Goal: Task Accomplishment & Management: Manage account settings

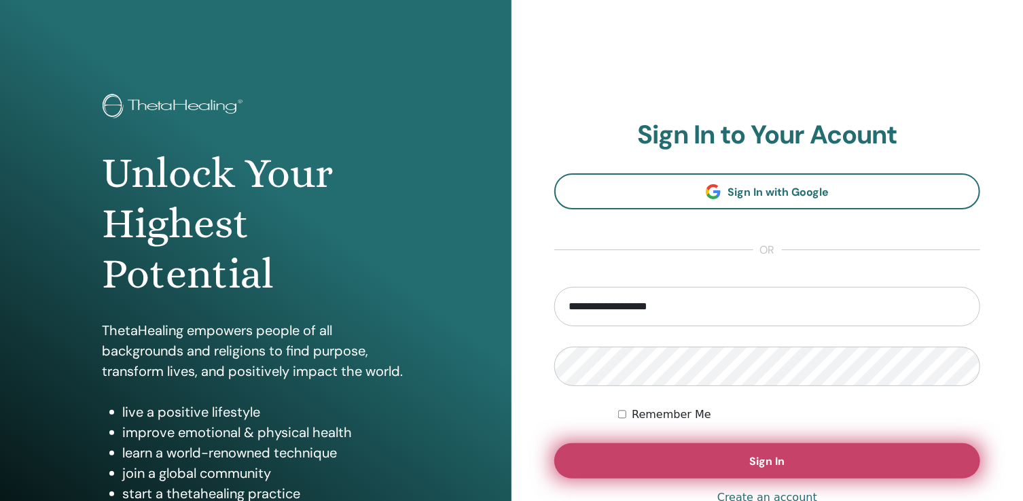
type input "**********"
click at [756, 462] on span "Sign In" at bounding box center [767, 461] width 35 height 14
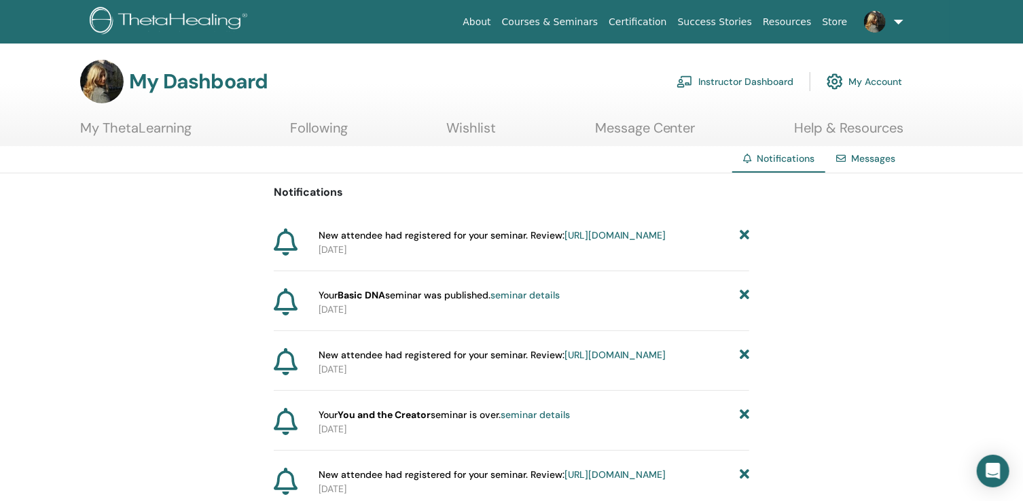
click at [743, 73] on link "Instructor Dashboard" at bounding box center [735, 82] width 117 height 30
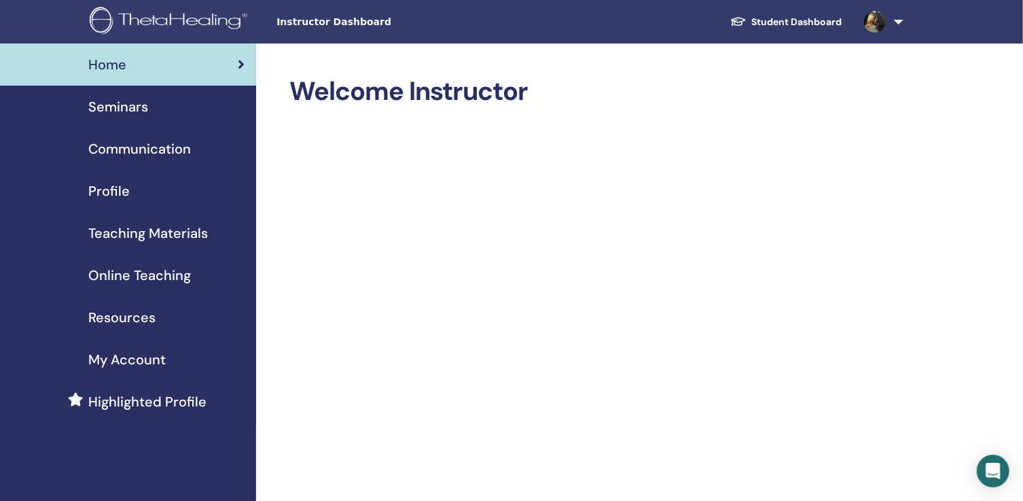
click at [138, 109] on span "Seminars" at bounding box center [118, 106] width 60 height 20
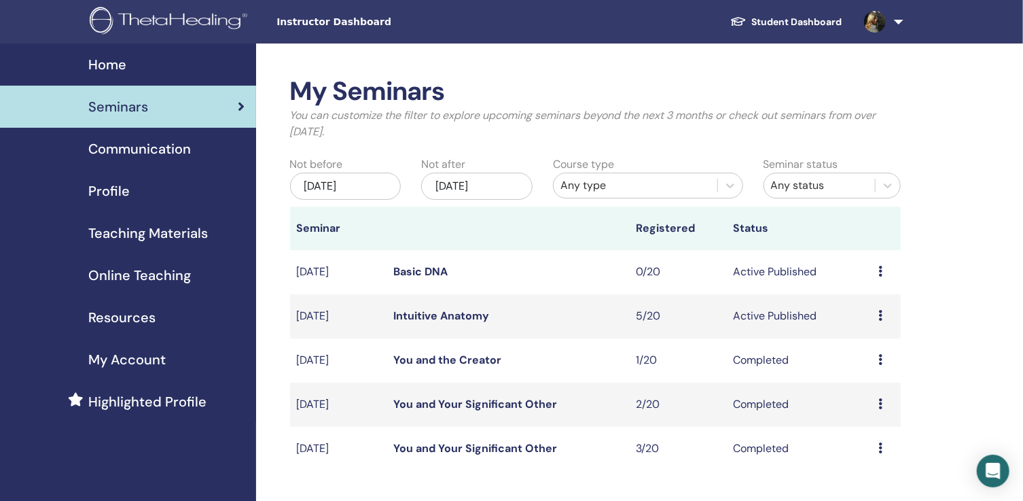
click at [417, 315] on link "Intuitive Anatomy" at bounding box center [441, 315] width 96 height 14
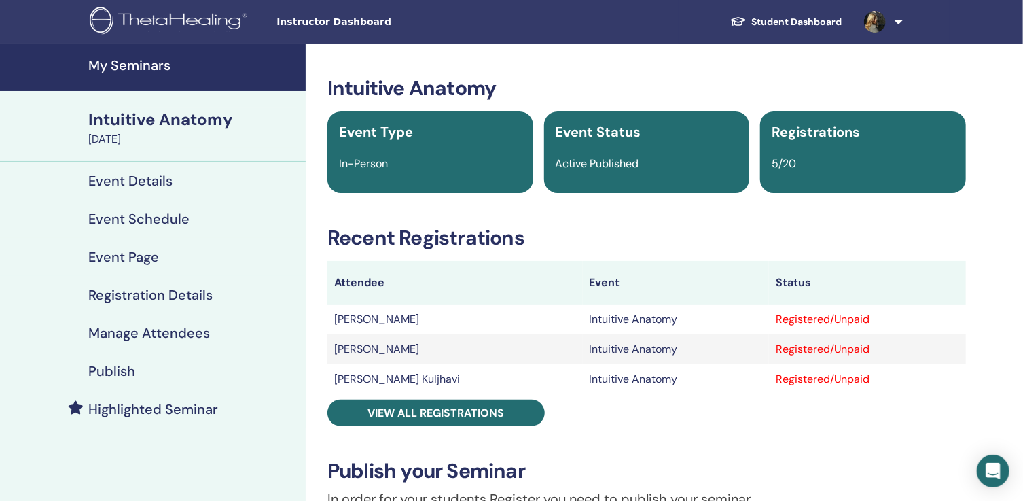
click at [191, 331] on h4 "Manage Attendees" at bounding box center [149, 333] width 122 height 16
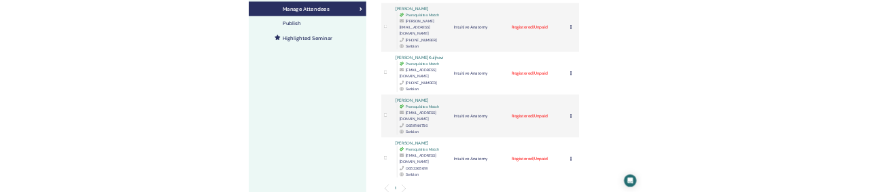
scroll to position [330, 0]
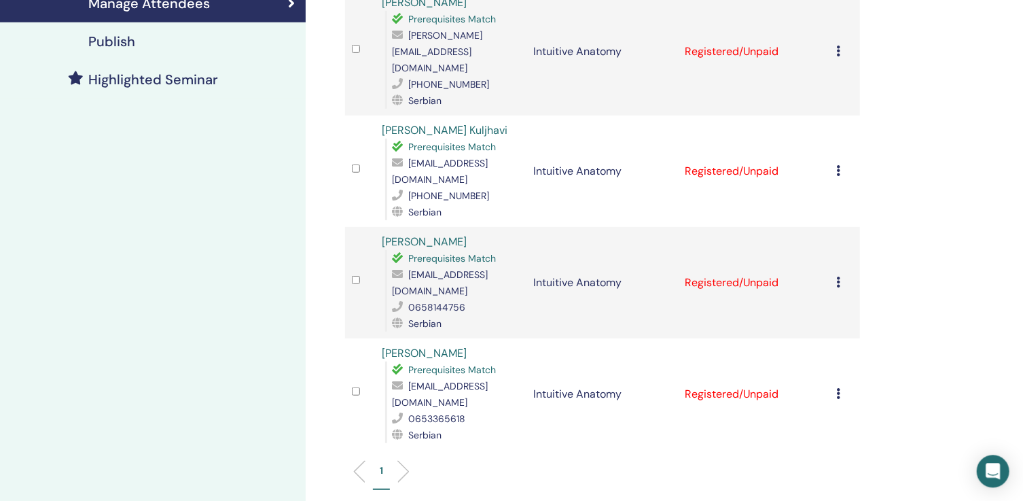
click at [841, 387] on icon at bounding box center [838, 392] width 4 height 11
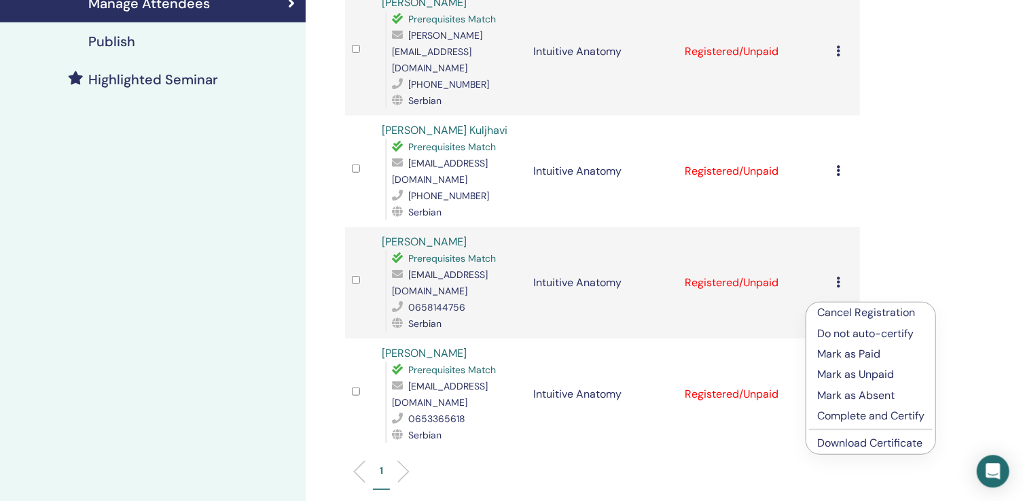
click at [840, 442] on link "Download Certificate" at bounding box center [869, 442] width 105 height 14
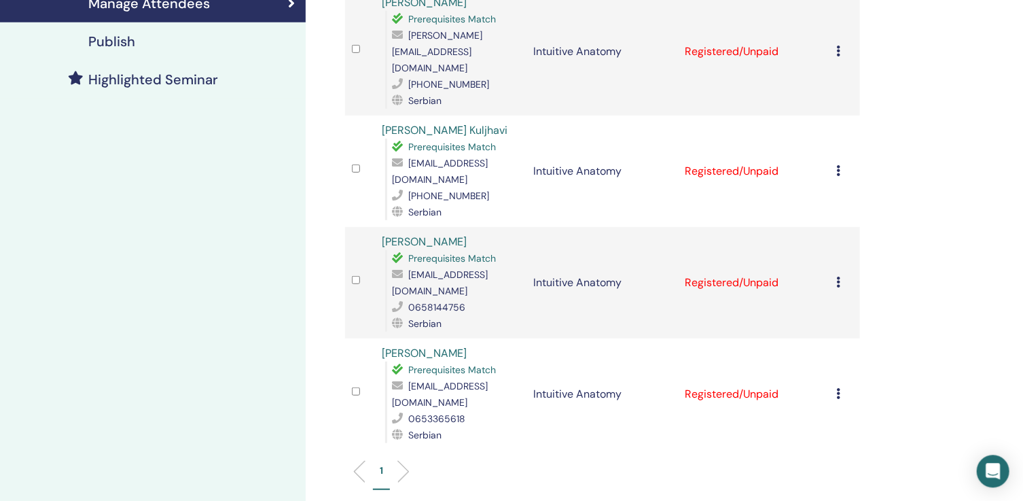
click at [841, 276] on icon at bounding box center [838, 281] width 4 height 11
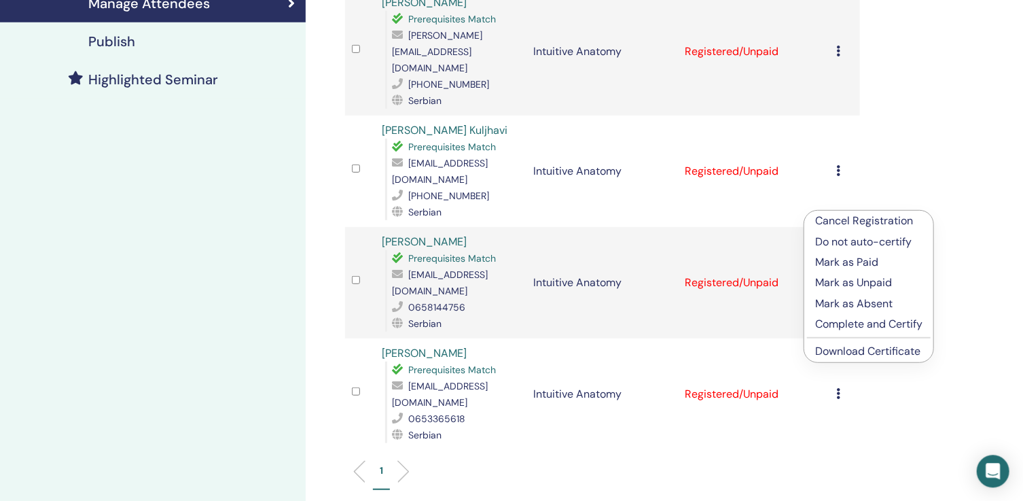
click at [869, 347] on link "Download Certificate" at bounding box center [867, 350] width 105 height 14
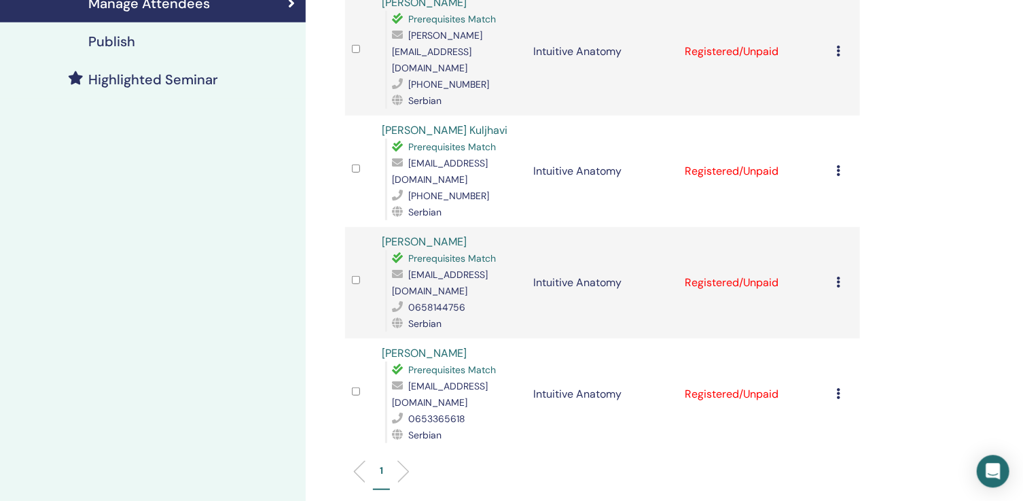
click at [841, 164] on icon at bounding box center [838, 169] width 4 height 11
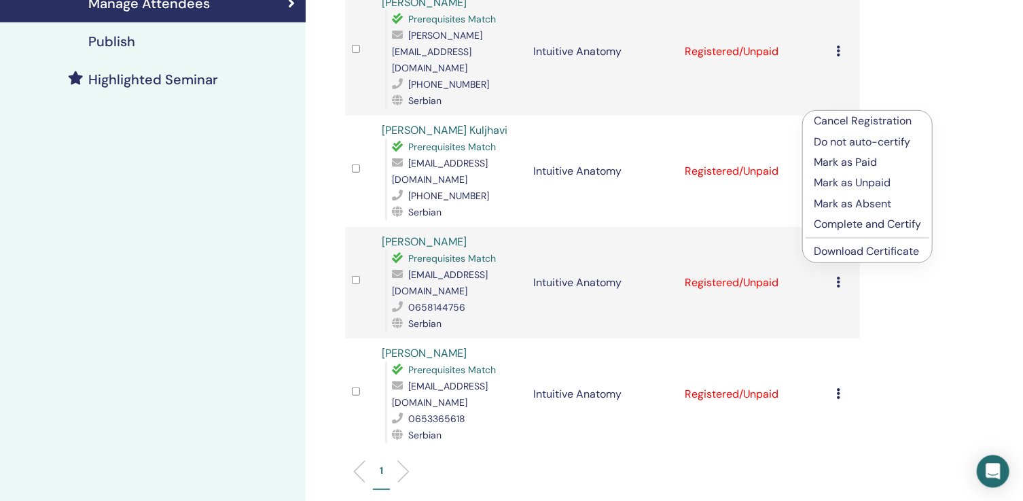
click at [861, 249] on link "Download Certificate" at bounding box center [866, 250] width 105 height 14
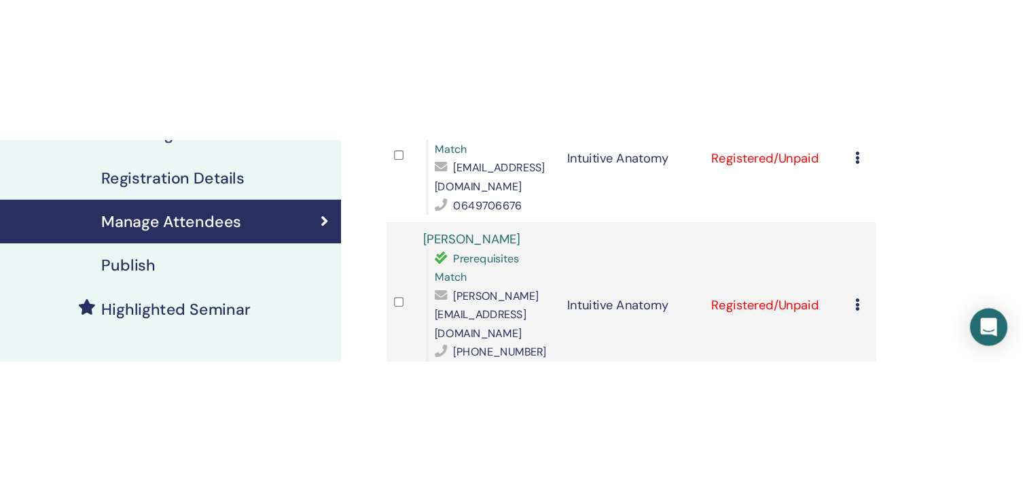
scroll to position [258, 0]
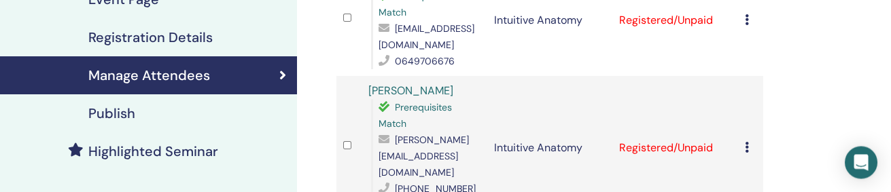
click at [748, 142] on icon at bounding box center [747, 147] width 4 height 11
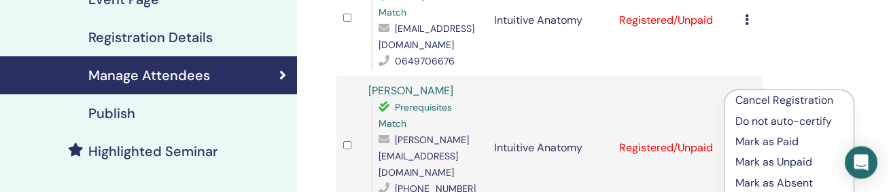
drag, startPoint x: 868, startPoint y: 72, endPoint x: 870, endPoint y: 86, distance: 13.7
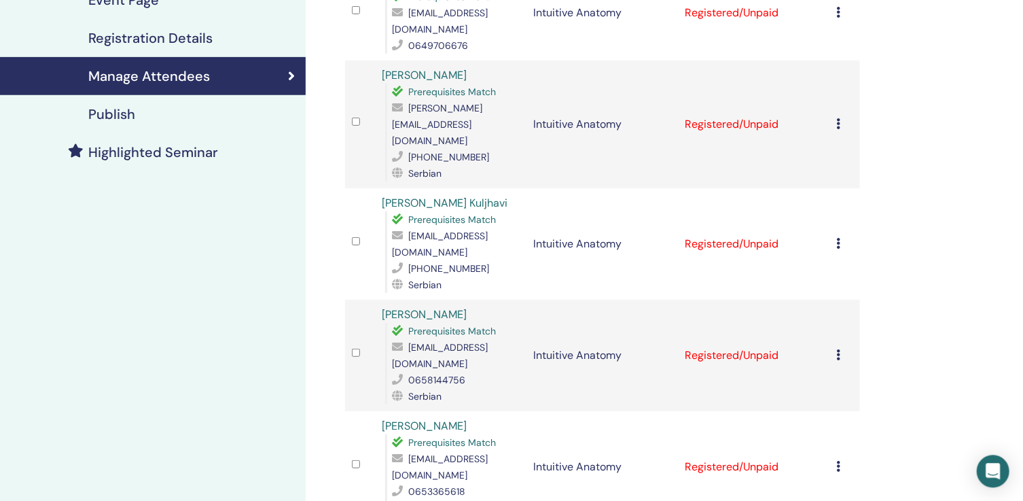
click at [837, 94] on td "Cancel Registration Do not auto-certify Mark as Paid Mark as Unpaid Mark as Abs…" at bounding box center [845, 124] width 31 height 128
click at [847, 83] on td "Cancel Registration Do not auto-certify Mark as Paid Mark as Unpaid Mark as Abs…" at bounding box center [845, 124] width 31 height 128
click at [841, 118] on icon at bounding box center [838, 123] width 4 height 11
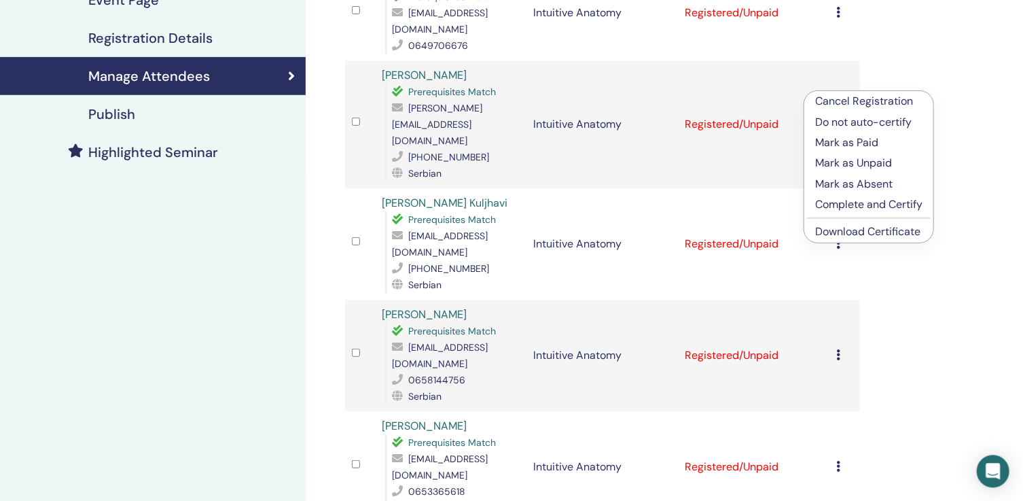
click at [838, 228] on link "Download Certificate" at bounding box center [867, 231] width 105 height 14
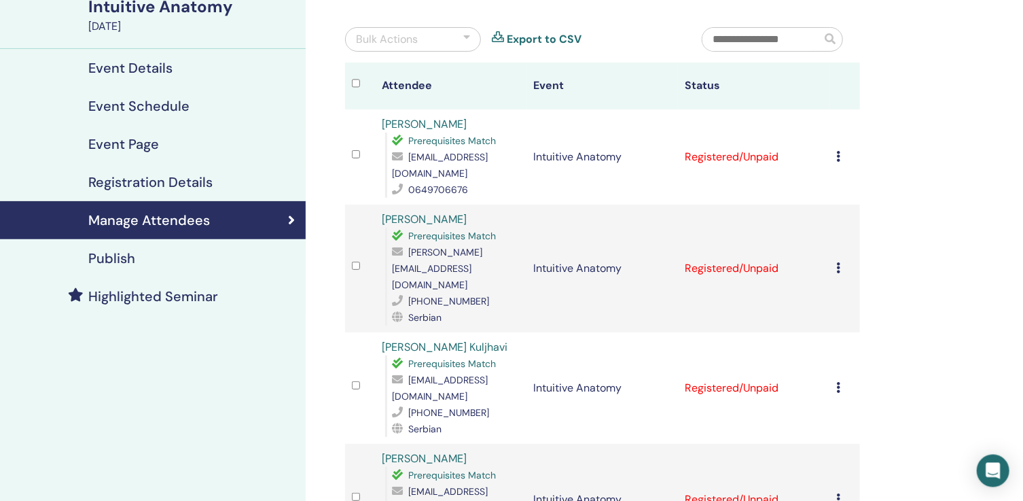
scroll to position [0, 0]
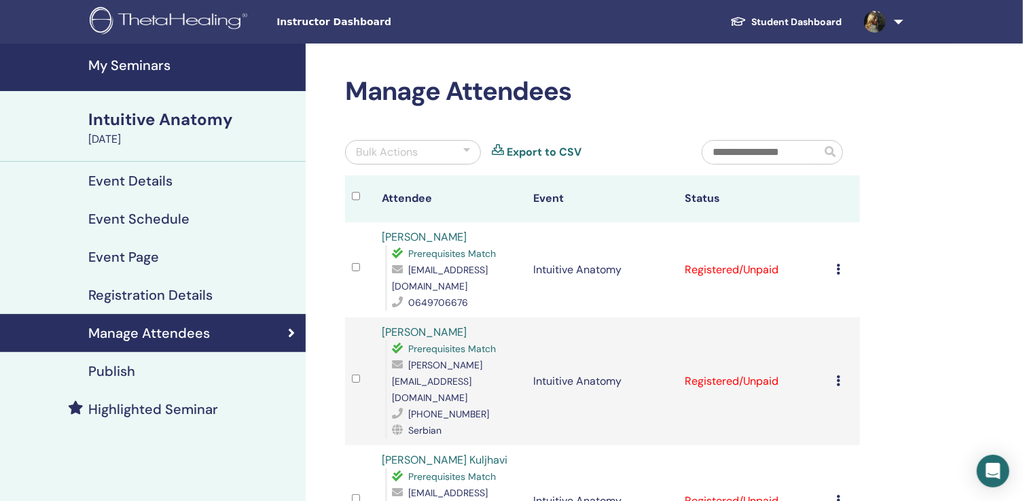
click at [841, 264] on icon at bounding box center [838, 269] width 4 height 11
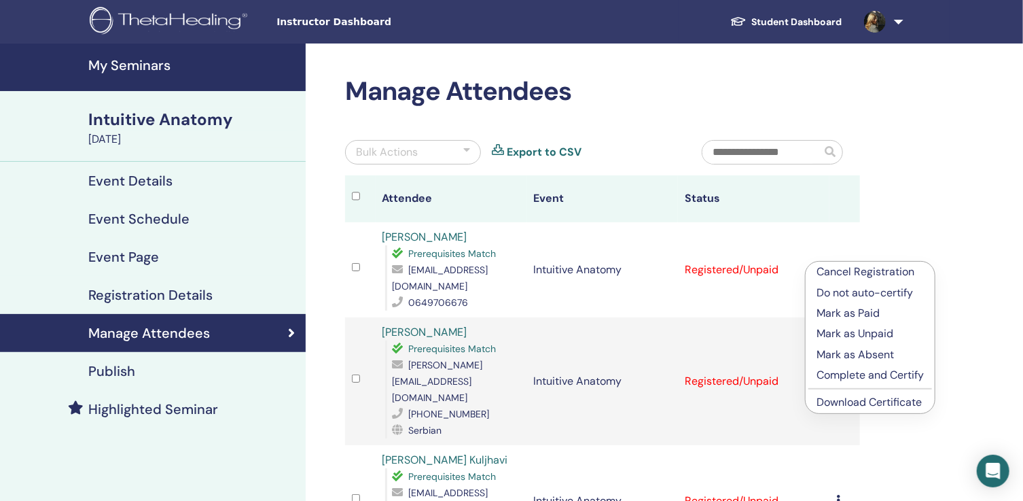
click at [843, 401] on link "Download Certificate" at bounding box center [869, 402] width 105 height 14
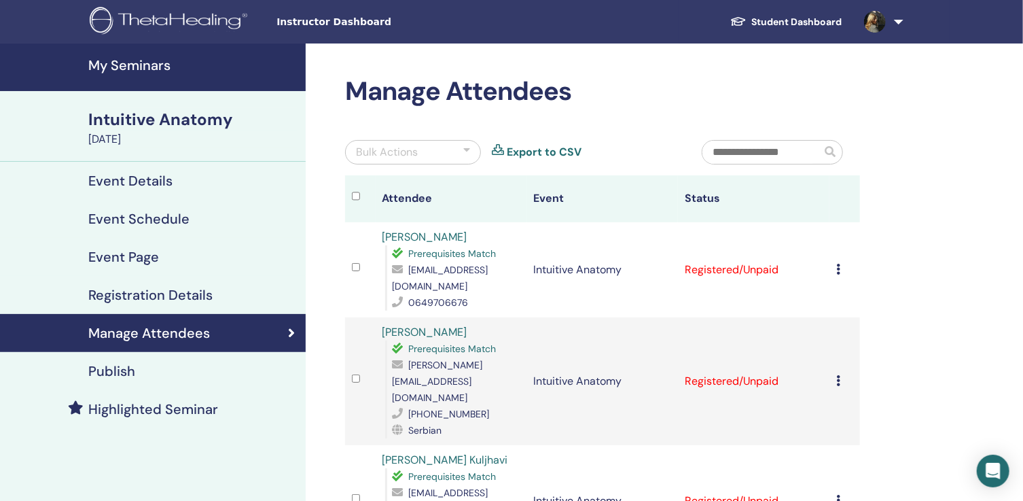
click at [897, 23] on link at bounding box center [881, 21] width 56 height 43
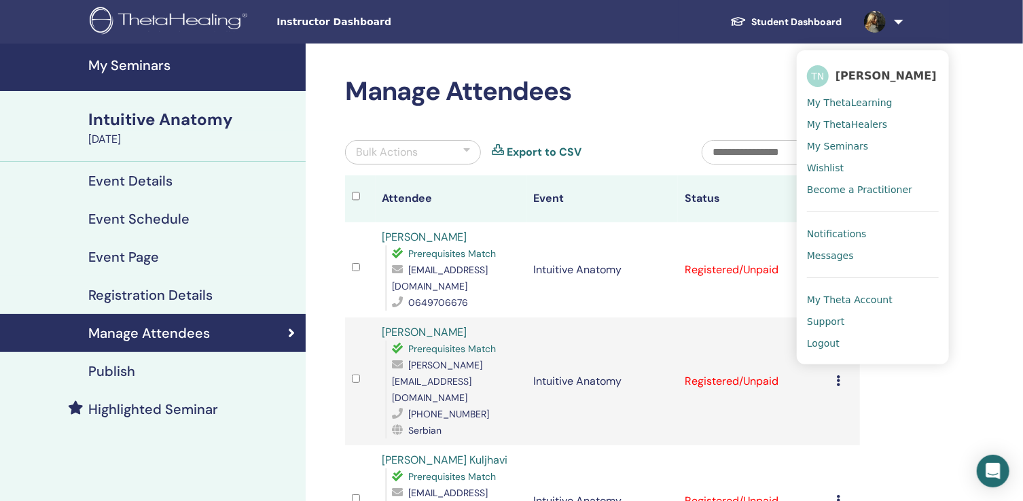
click at [820, 346] on span "Logout" at bounding box center [823, 343] width 33 height 12
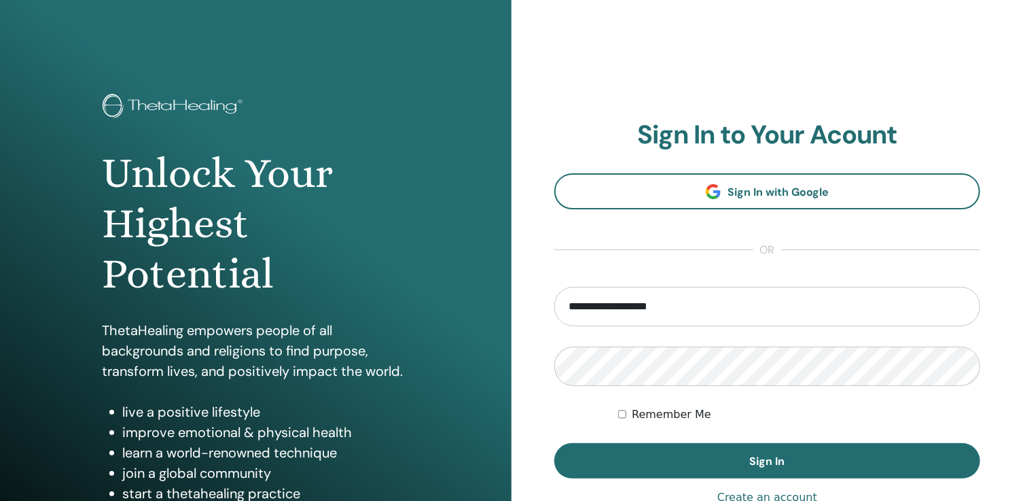
type input "**********"
